Goal: Information Seeking & Learning: Learn about a topic

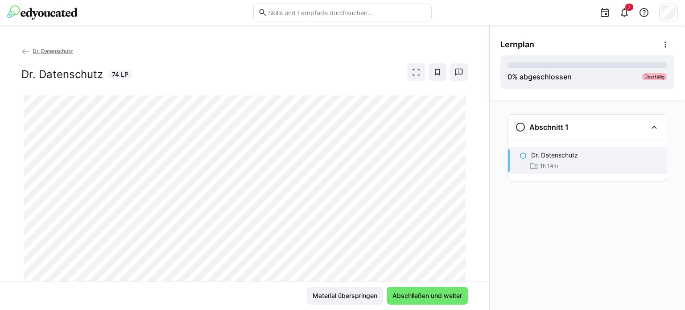
scroll to position [28, 0]
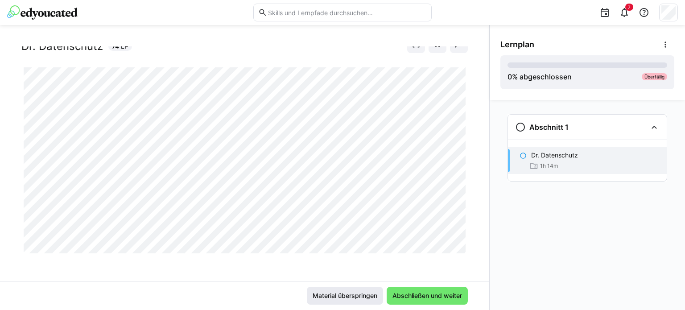
click at [372, 297] on span "Material überspringen" at bounding box center [344, 295] width 67 height 9
click at [364, 296] on span "Material überspringen" at bounding box center [344, 295] width 67 height 9
click at [413, 294] on span "Abschließen und weiter" at bounding box center [427, 295] width 72 height 9
click at [427, 292] on span "Abschließen und weiter" at bounding box center [427, 295] width 72 height 9
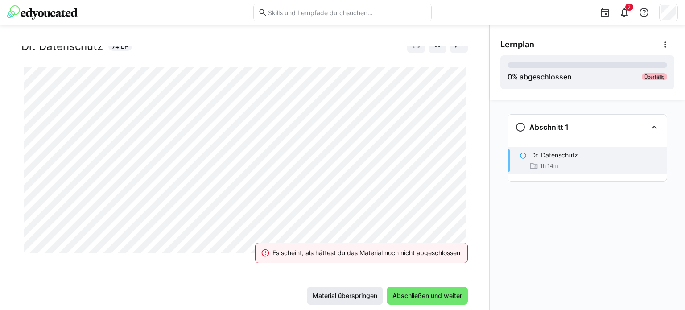
click at [366, 301] on span "Material überspringen" at bounding box center [345, 296] width 76 height 18
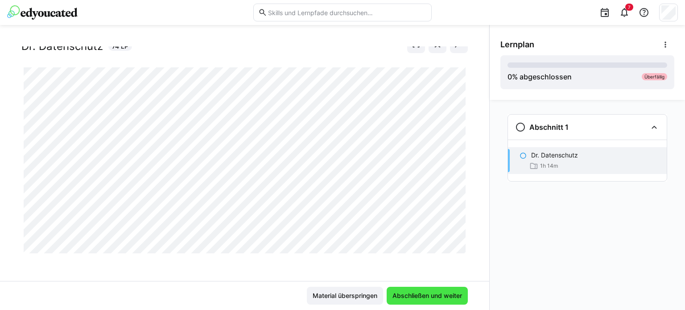
click at [412, 289] on span "Abschließen und weiter" at bounding box center [427, 296] width 81 height 18
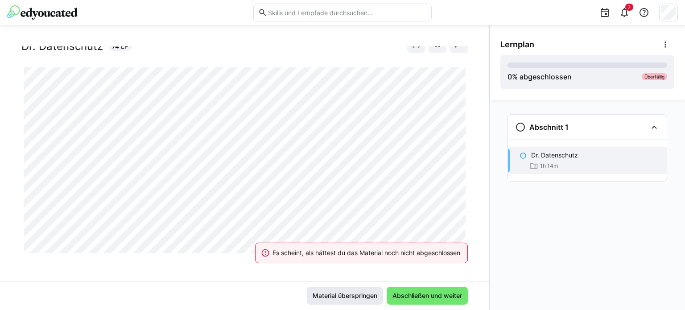
click at [334, 298] on span "Material überspringen" at bounding box center [344, 295] width 67 height 9
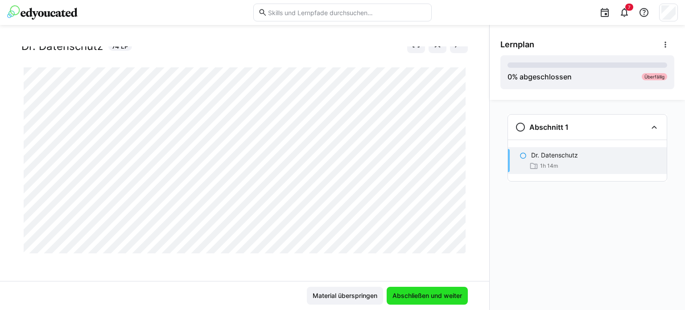
click at [389, 294] on span "Abschließen und weiter" at bounding box center [427, 296] width 81 height 18
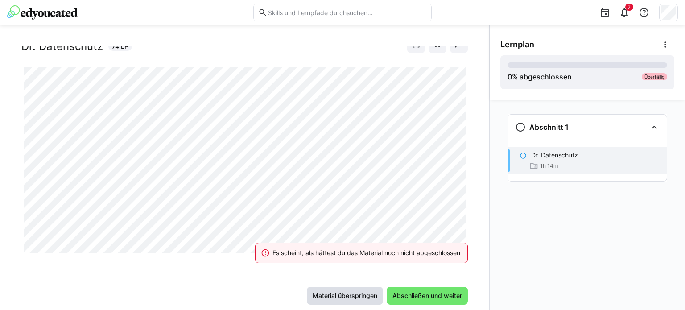
click at [353, 291] on span "Material überspringen" at bounding box center [344, 295] width 67 height 9
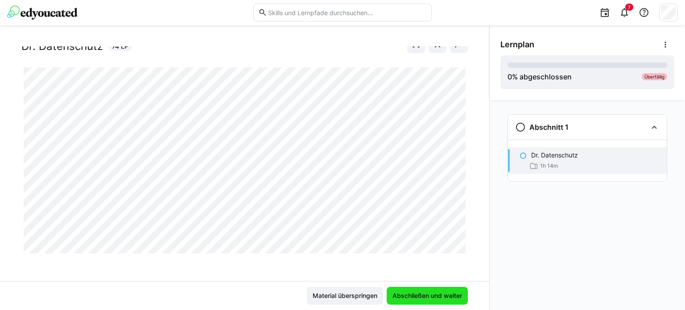
click at [392, 299] on span "Abschließen und weiter" at bounding box center [427, 295] width 72 height 9
click at [408, 294] on span "Abschließen und weiter" at bounding box center [427, 295] width 72 height 9
click at [417, 294] on span "Abschließen und weiter" at bounding box center [427, 295] width 72 height 9
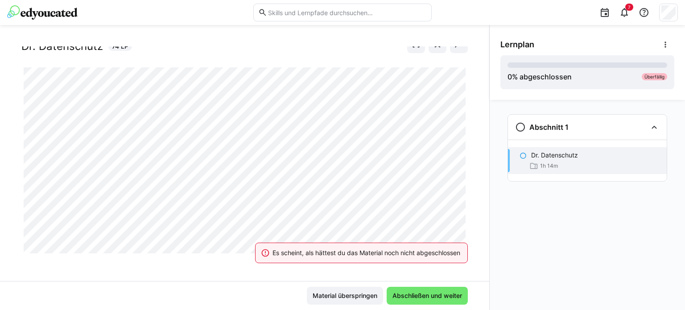
click at [371, 239] on div "Es scheint, als hättest du das Material noch nicht abgeschlossen" at bounding box center [361, 252] width 234 height 39
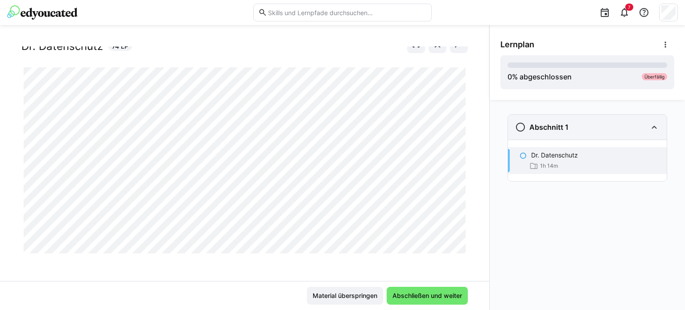
click at [648, 125] on div "Abschnitt 1" at bounding box center [587, 127] width 159 height 25
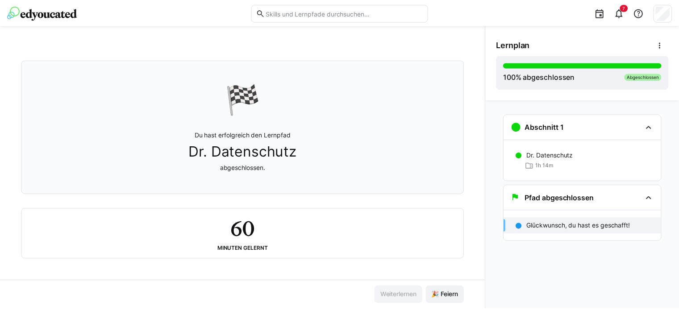
scroll to position [0, 0]
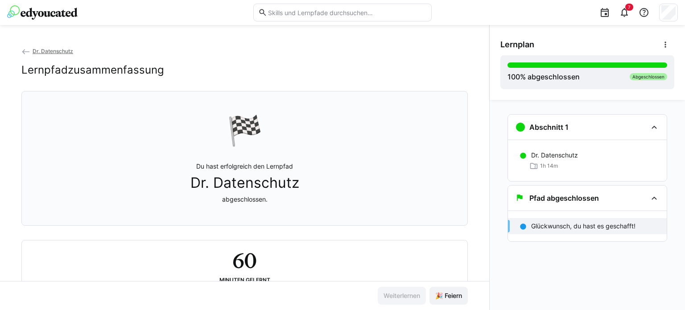
click at [54, 15] on img at bounding box center [42, 12] width 70 height 14
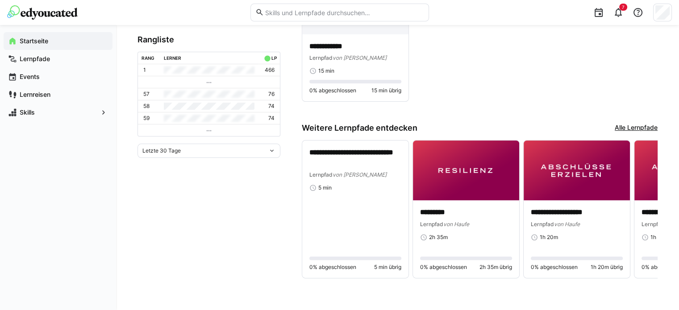
scroll to position [261, 0]
